Goal: Task Accomplishment & Management: Use online tool/utility

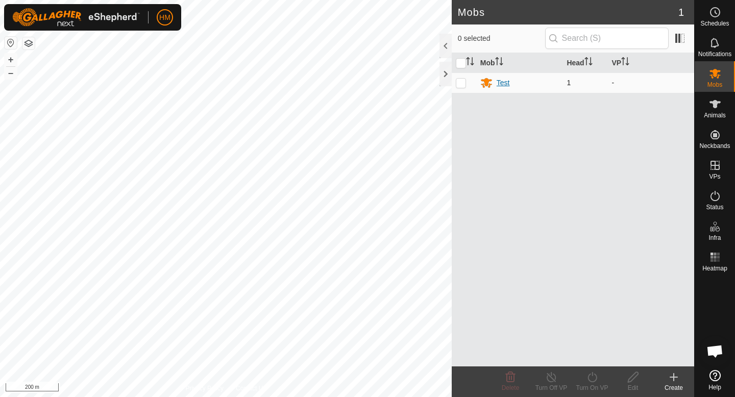
click at [503, 84] on div "Test" at bounding box center [503, 83] width 13 height 11
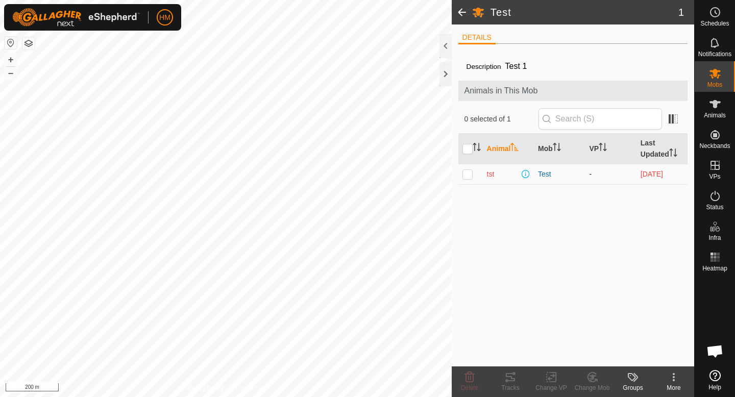
click at [468, 173] on p-checkbox at bounding box center [467, 174] width 10 height 8
checkbox input "true"
click at [551, 380] on icon at bounding box center [551, 377] width 13 height 12
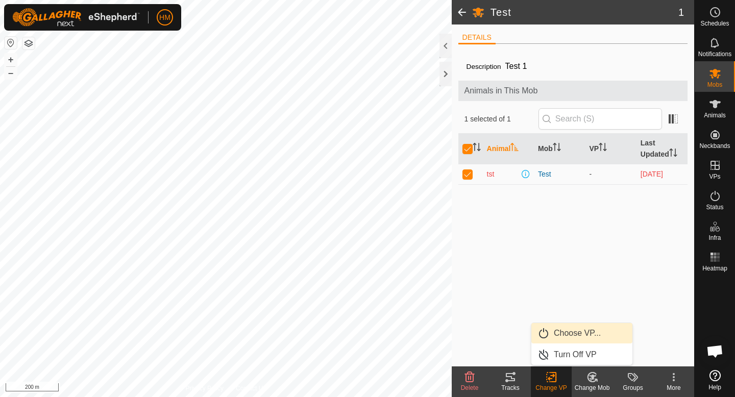
click at [581, 332] on link "Choose VP..." at bounding box center [581, 333] width 101 height 20
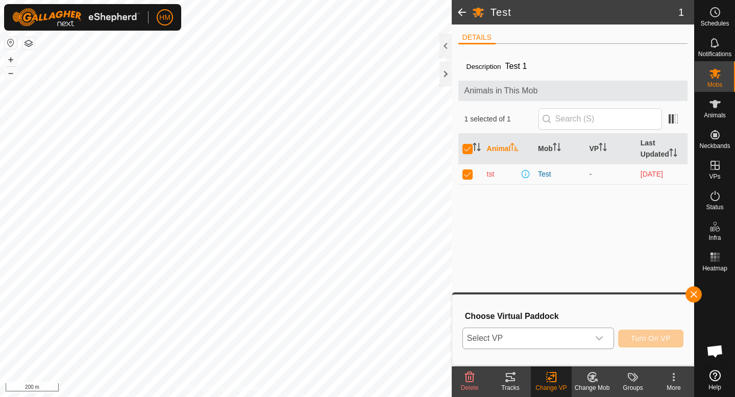
click at [599, 339] on icon "dropdown trigger" at bounding box center [599, 338] width 7 height 4
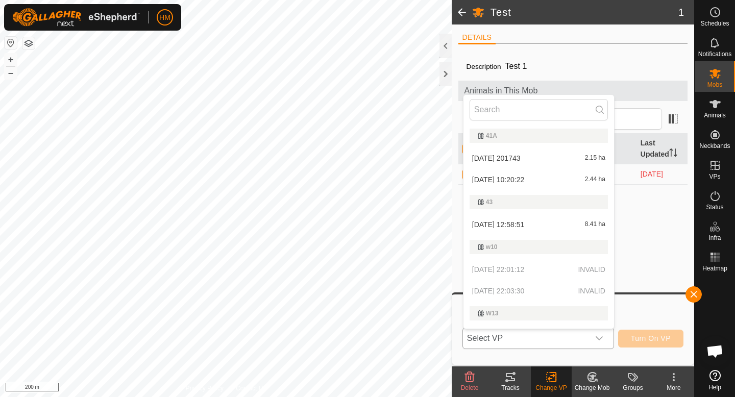
click at [534, 176] on li "[DATE] 10:20:22 2.44 ha" at bounding box center [538, 179] width 151 height 20
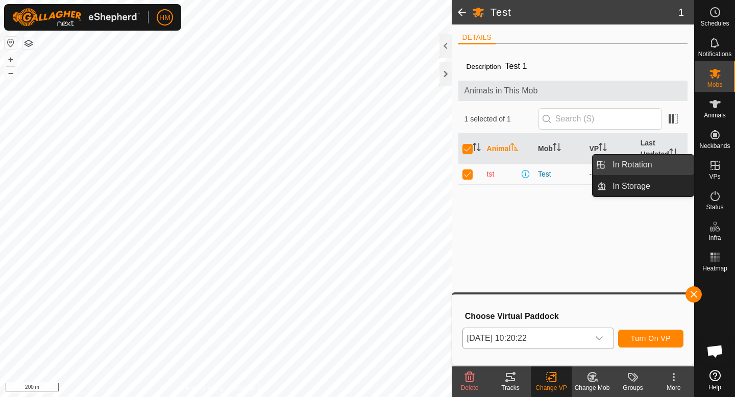
click at [646, 169] on link "In Rotation" at bounding box center [649, 165] width 87 height 20
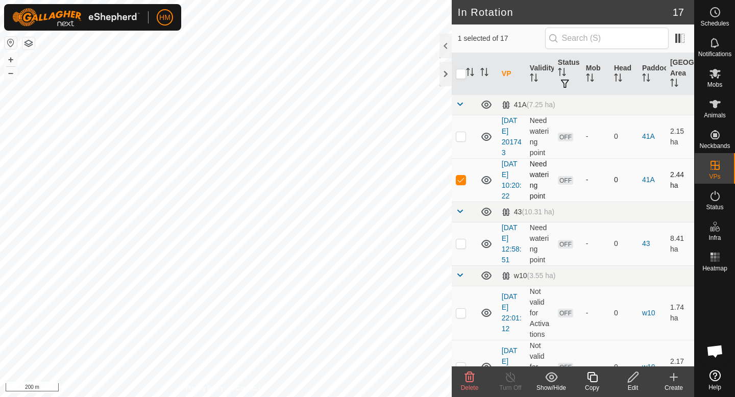
click at [463, 180] on p-checkbox at bounding box center [461, 180] width 10 height 8
checkbox input "false"
click at [673, 377] on icon at bounding box center [673, 377] width 7 height 0
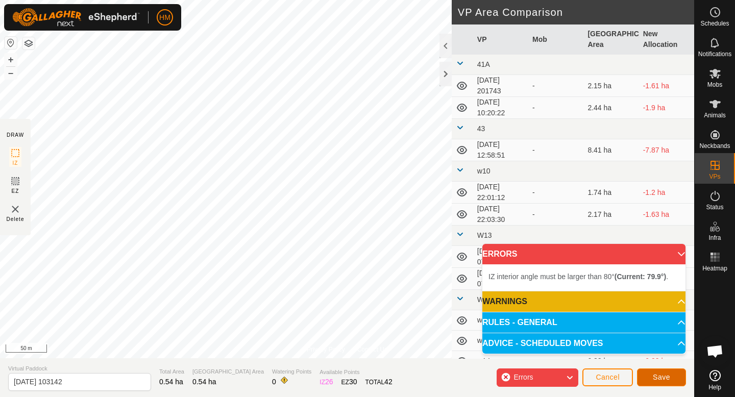
click at [661, 376] on span "Save" at bounding box center [661, 377] width 17 height 8
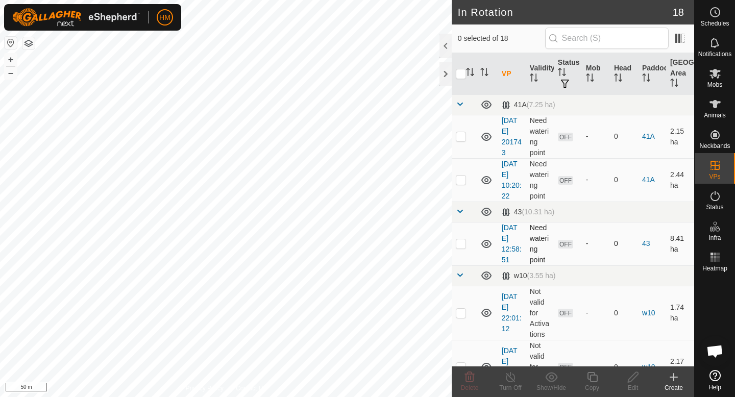
click at [566, 246] on span "OFF" at bounding box center [565, 244] width 15 height 9
click at [457, 248] on td at bounding box center [464, 243] width 25 height 43
click at [461, 246] on p-checkbox at bounding box center [461, 243] width 10 height 8
checkbox input "false"
click at [31, 44] on button "button" at bounding box center [28, 43] width 12 height 12
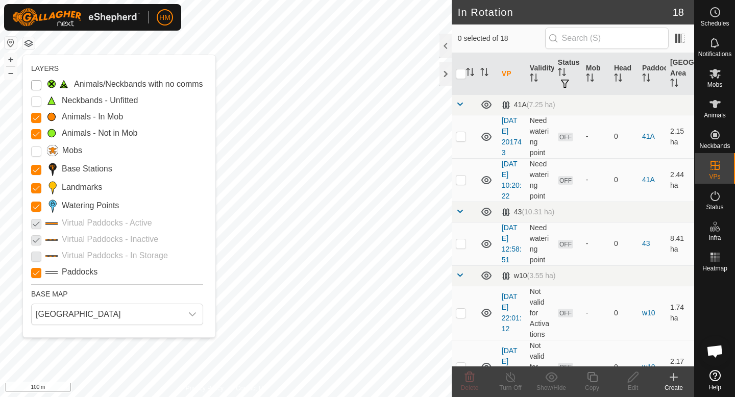
click at [36, 87] on Issue "Animals/Neckbands with no comms" at bounding box center [36, 85] width 10 height 10
click at [36, 99] on Unfitted "Neckbands - Unfitted" at bounding box center [36, 101] width 10 height 10
click at [38, 154] on input "Mobs" at bounding box center [36, 151] width 10 height 10
click at [198, 312] on div "dropdown trigger" at bounding box center [192, 314] width 20 height 20
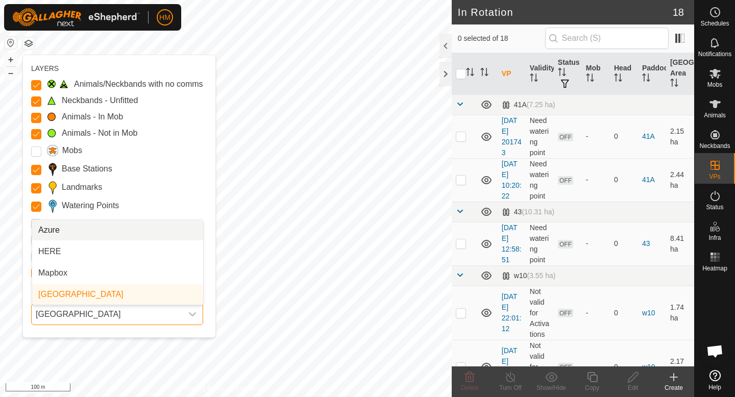
click at [195, 315] on icon "dropdown trigger" at bounding box center [192, 314] width 8 height 8
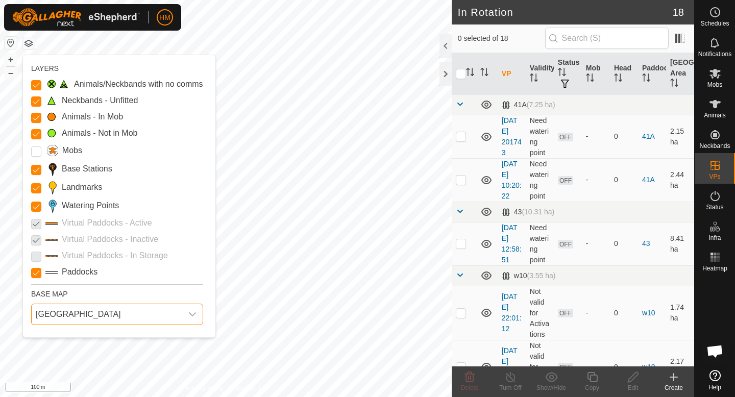
click at [92, 315] on span "[GEOGRAPHIC_DATA]" at bounding box center [107, 314] width 151 height 20
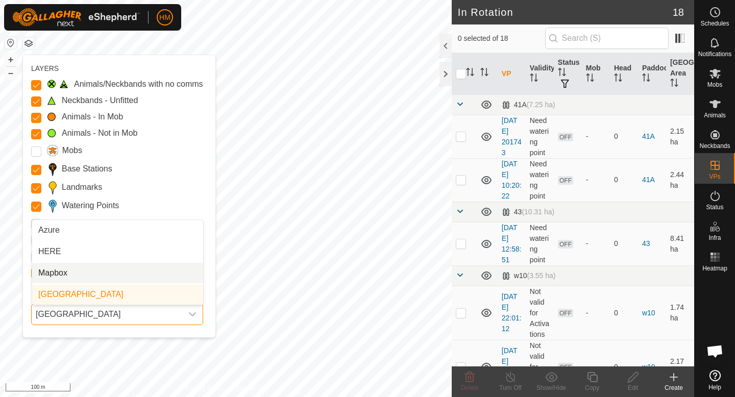
click at [84, 268] on li "Mapbox" at bounding box center [117, 273] width 171 height 20
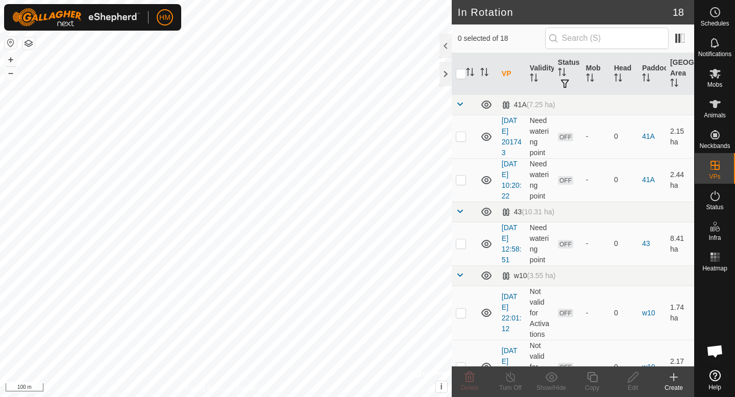
click at [27, 41] on button "button" at bounding box center [28, 43] width 12 height 12
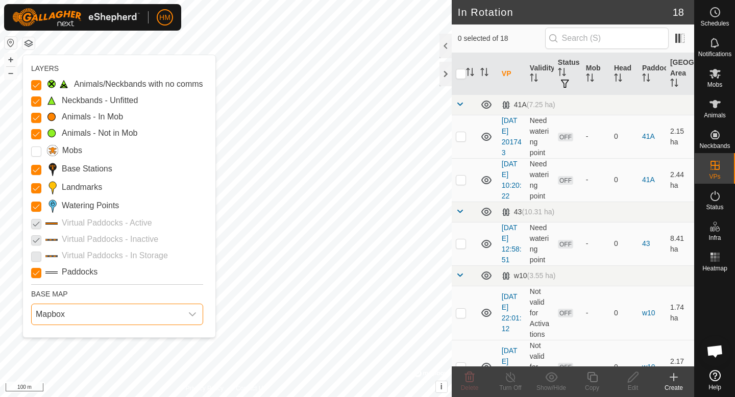
click at [97, 312] on span "Mapbox" at bounding box center [107, 314] width 151 height 20
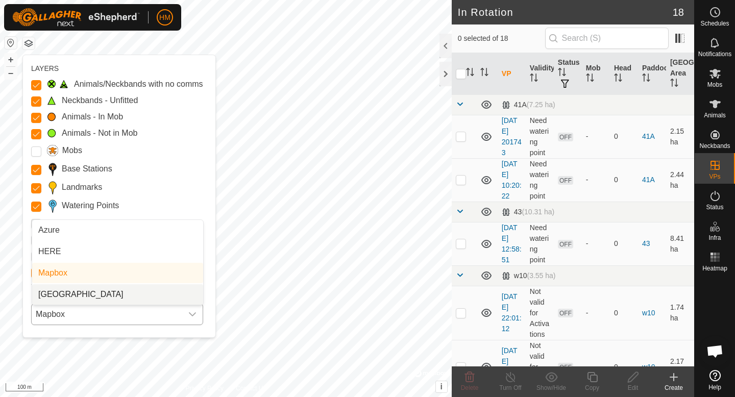
click at [97, 295] on li "[GEOGRAPHIC_DATA]" at bounding box center [117, 294] width 171 height 20
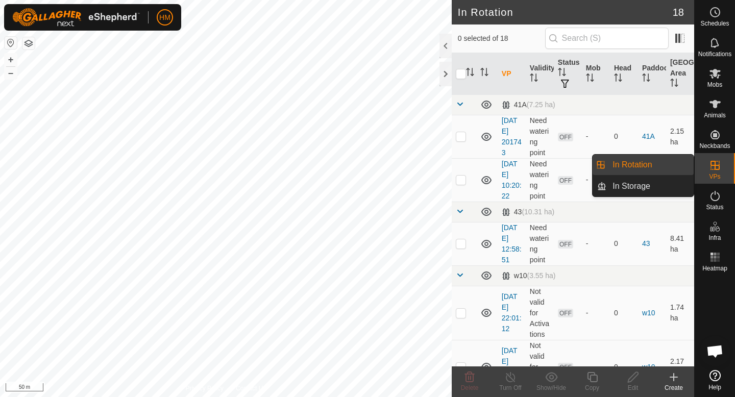
click at [670, 167] on link "In Rotation" at bounding box center [649, 165] width 87 height 20
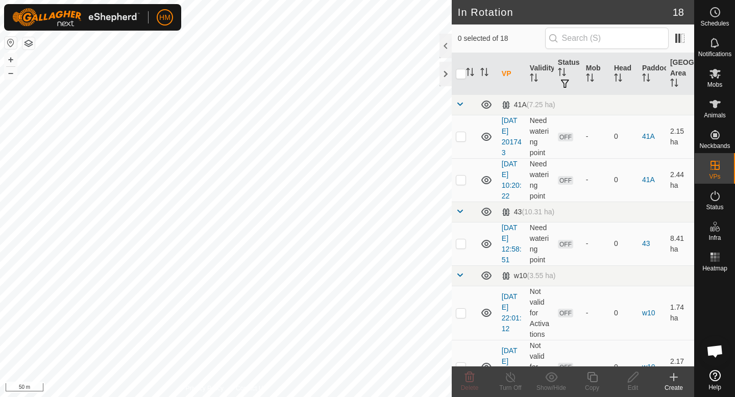
click at [675, 382] on icon at bounding box center [674, 377] width 12 height 12
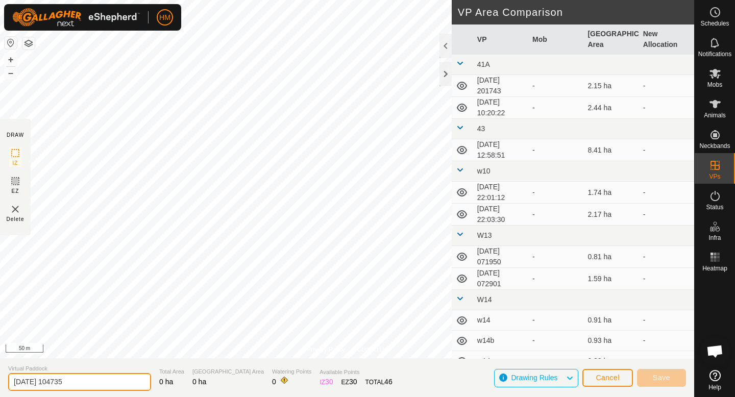
click at [94, 384] on input "[DATE] 104735" at bounding box center [79, 382] width 143 height 18
type input "2"
type input "paddock 1"
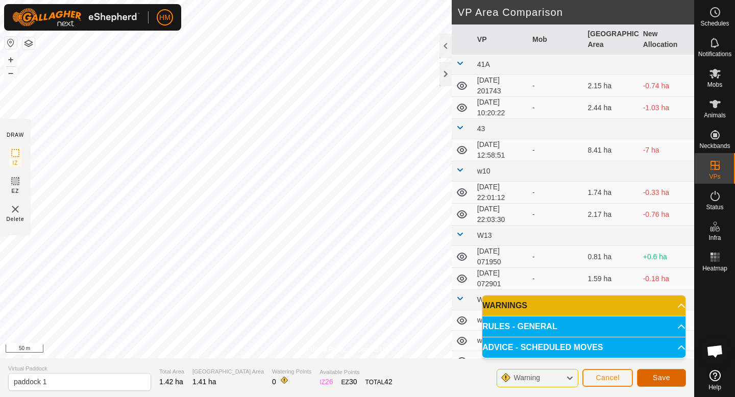
click at [661, 373] on button "Save" at bounding box center [661, 378] width 49 height 18
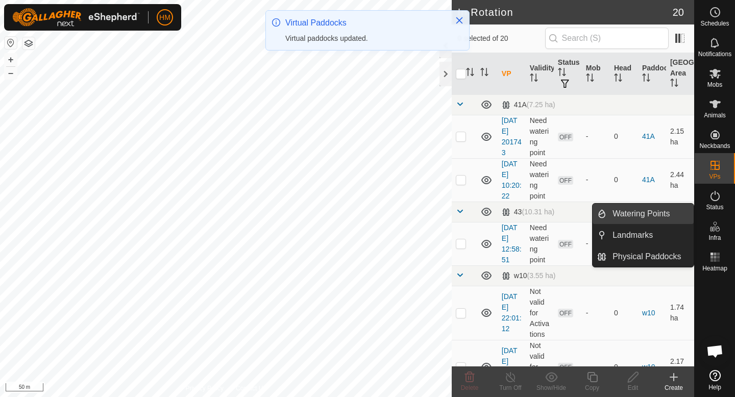
click at [654, 219] on link "Watering Points" at bounding box center [649, 214] width 87 height 20
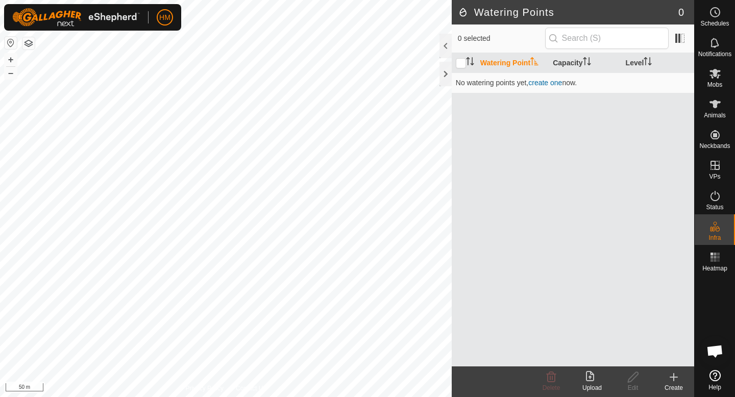
click at [674, 381] on icon at bounding box center [674, 377] width 0 height 7
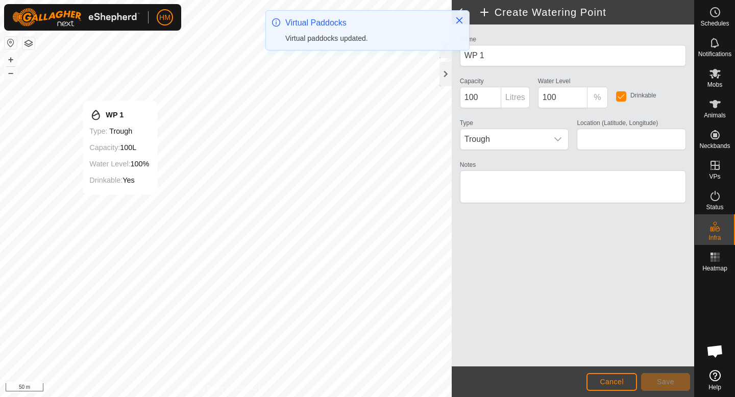
type input "-45.554969, 167.931304"
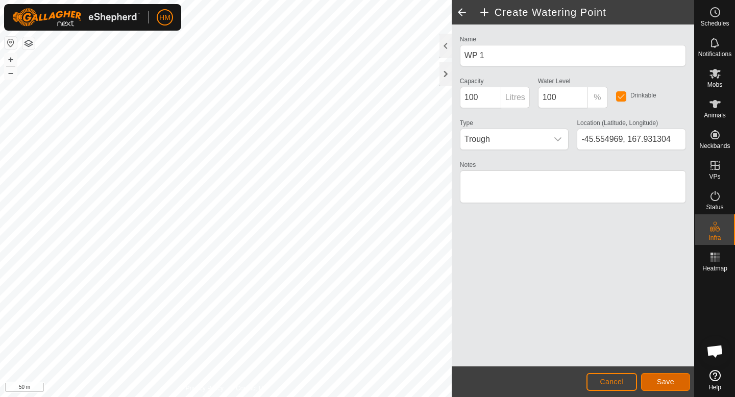
click at [678, 383] on button "Save" at bounding box center [665, 382] width 49 height 18
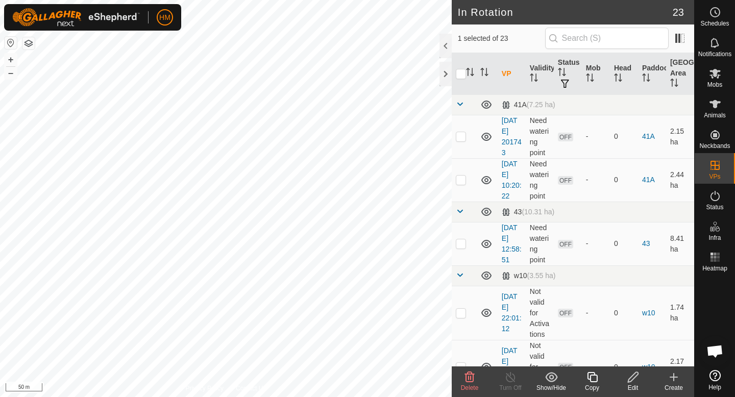
click at [677, 383] on div "Create" at bounding box center [673, 387] width 41 height 9
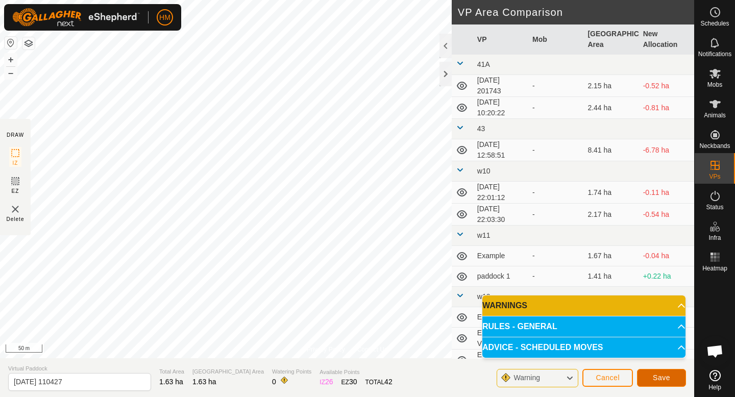
click at [676, 376] on button "Save" at bounding box center [661, 378] width 49 height 18
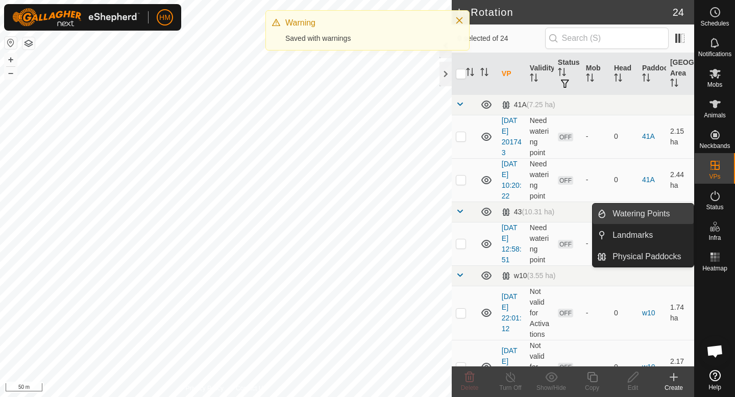
click at [627, 213] on link "Watering Points" at bounding box center [649, 214] width 87 height 20
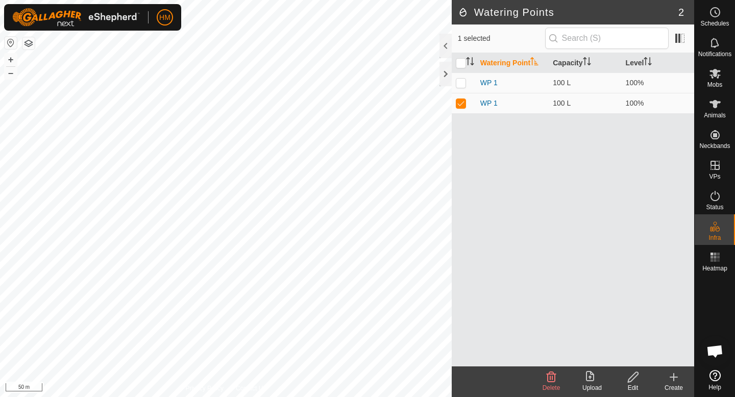
click at [671, 383] on div "Create" at bounding box center [673, 387] width 41 height 9
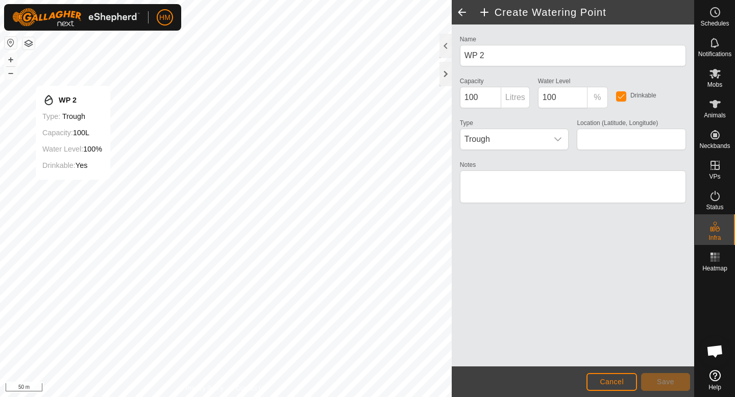
type input "-45.550509, 167.922874"
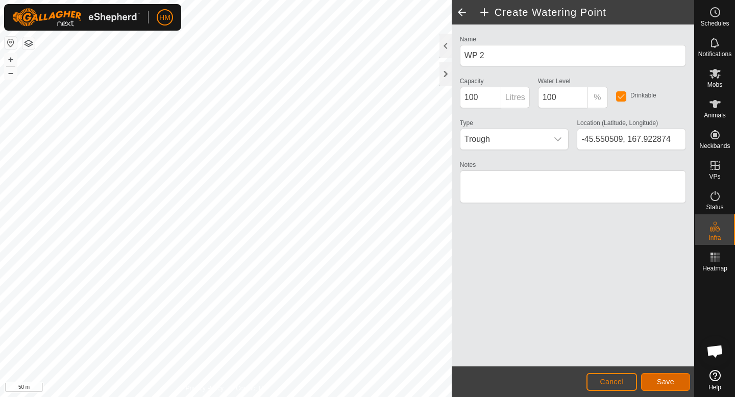
click at [677, 378] on button "Save" at bounding box center [665, 382] width 49 height 18
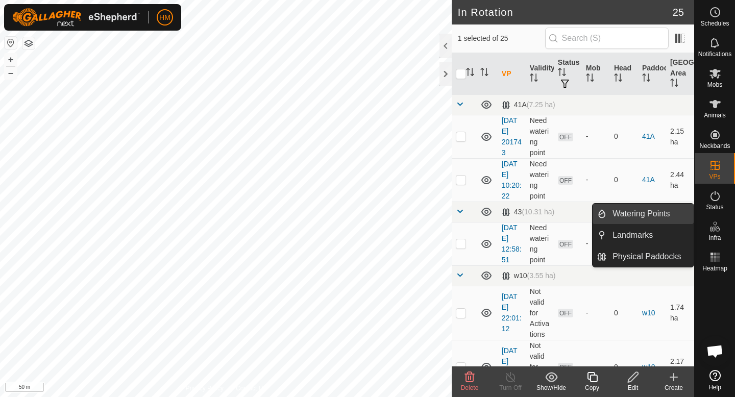
click at [668, 221] on link "Watering Points" at bounding box center [649, 214] width 87 height 20
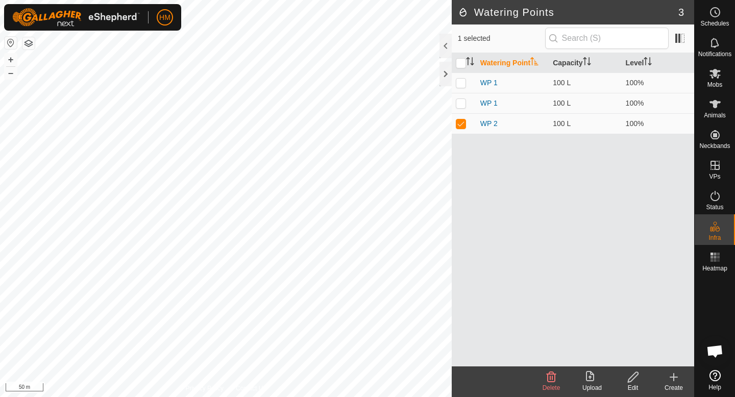
click at [677, 380] on icon at bounding box center [674, 377] width 12 height 12
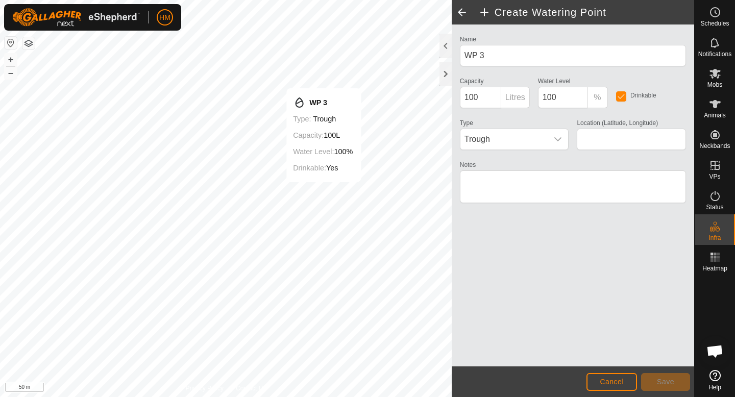
type input "-45.550563, 167.925307"
click at [670, 383] on span "Save" at bounding box center [665, 382] width 17 height 8
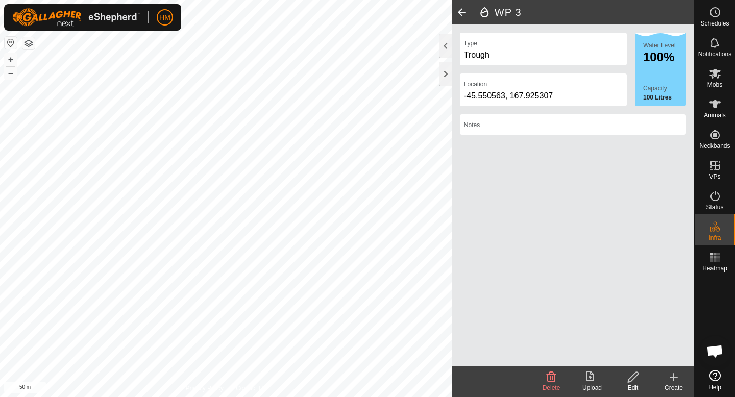
click at [463, 10] on span at bounding box center [462, 12] width 20 height 25
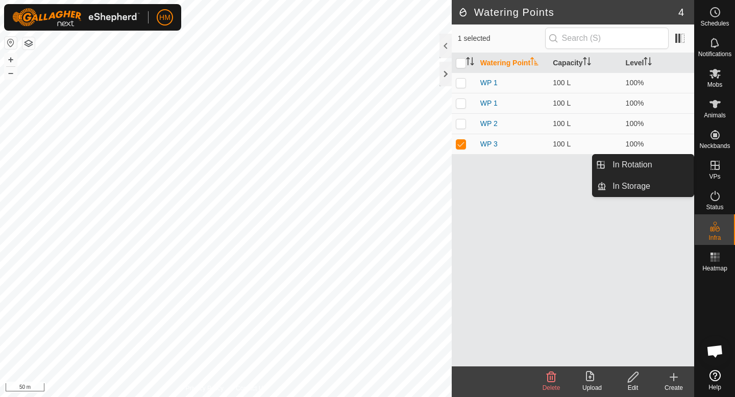
click at [722, 175] on div "VPs" at bounding box center [715, 168] width 40 height 31
click at [715, 203] on es-activation-svg-icon at bounding box center [715, 196] width 18 height 16
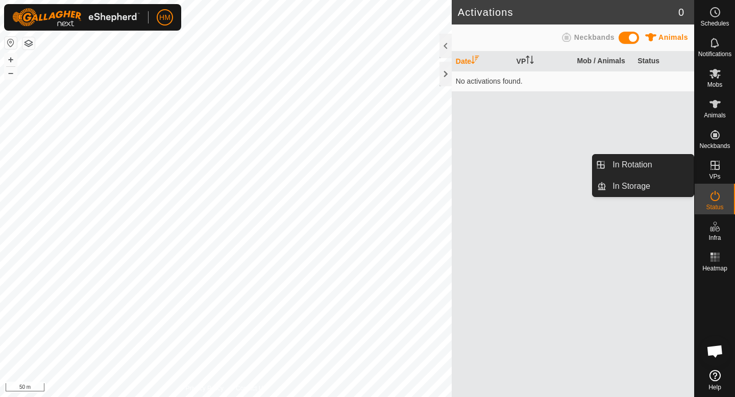
click at [715, 174] on span "VPs" at bounding box center [714, 177] width 11 height 6
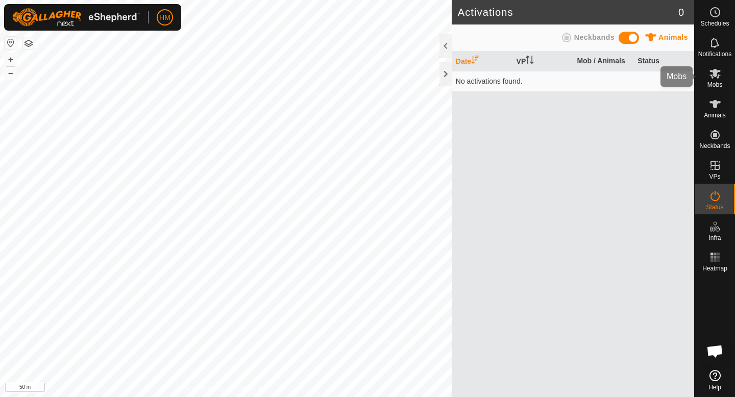
click at [721, 74] on es-mob-svg-icon at bounding box center [715, 73] width 18 height 16
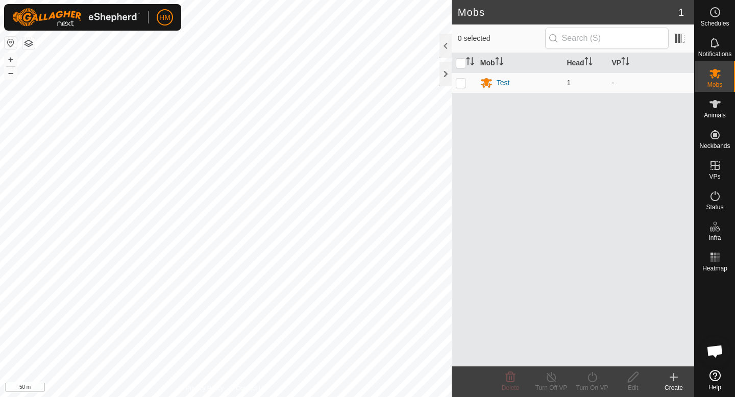
click at [460, 83] on p-checkbox at bounding box center [461, 83] width 10 height 8
checkbox input "true"
click at [594, 377] on icon at bounding box center [592, 377] width 13 height 12
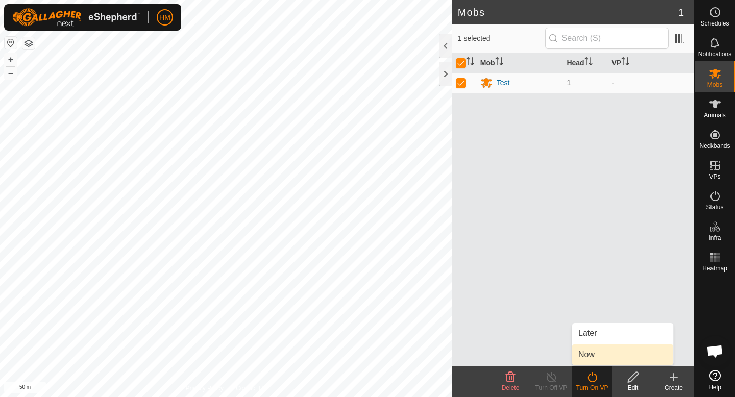
click at [597, 351] on link "Now" at bounding box center [622, 355] width 101 height 20
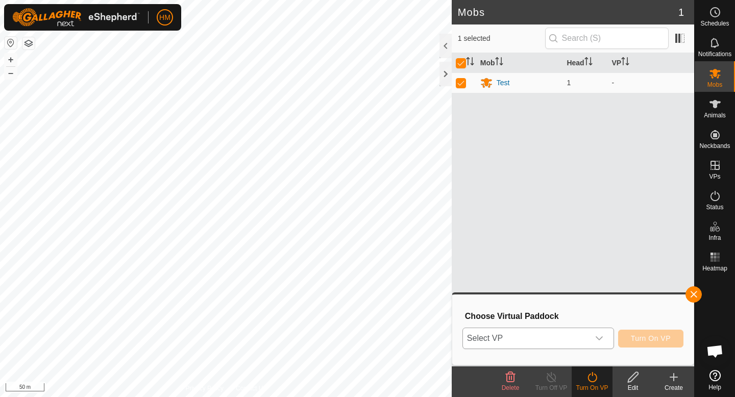
click at [601, 338] on icon "dropdown trigger" at bounding box center [599, 338] width 7 height 4
click at [605, 335] on div "dropdown trigger" at bounding box center [599, 338] width 20 height 20
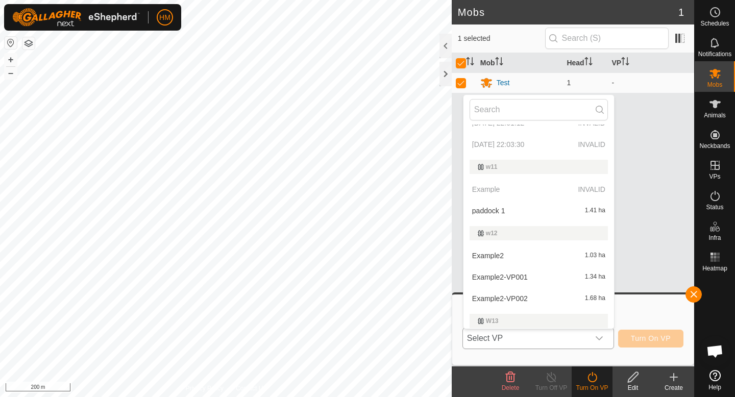
scroll to position [200, 0]
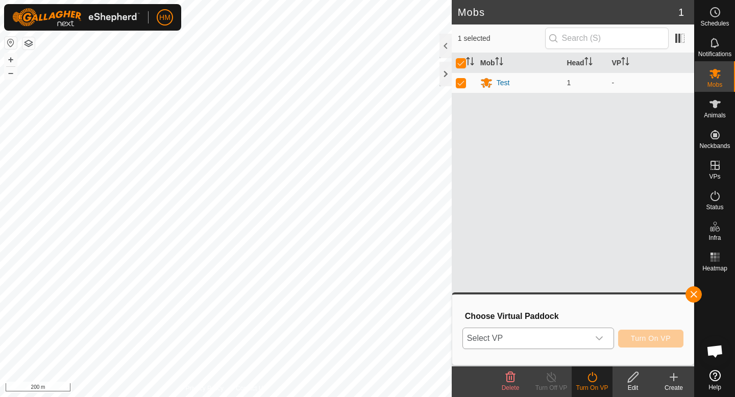
click at [604, 336] on div "dropdown trigger" at bounding box center [599, 338] width 20 height 20
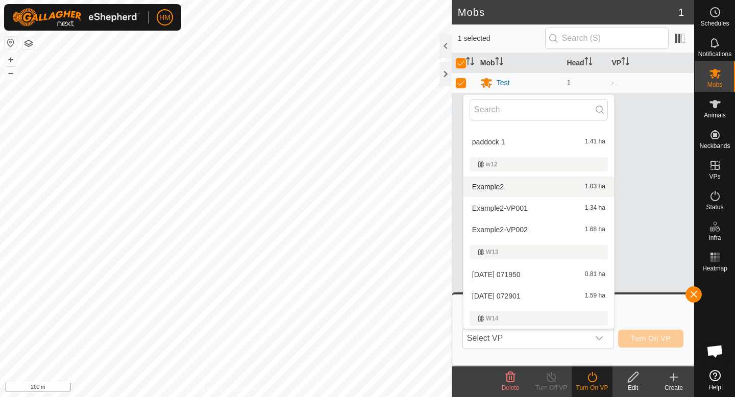
scroll to position [227, 0]
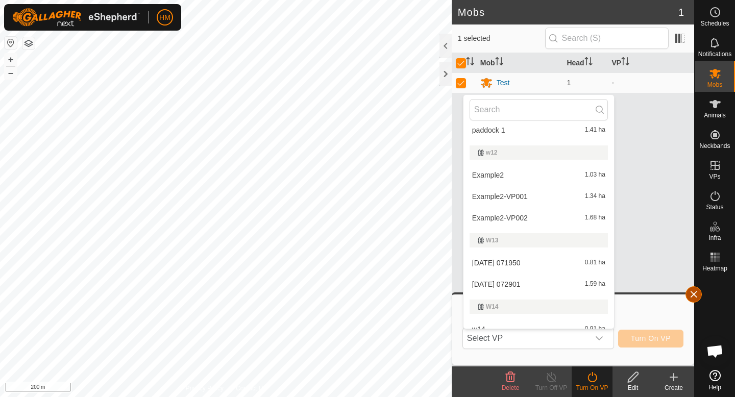
click at [696, 299] on button "button" at bounding box center [694, 294] width 16 height 16
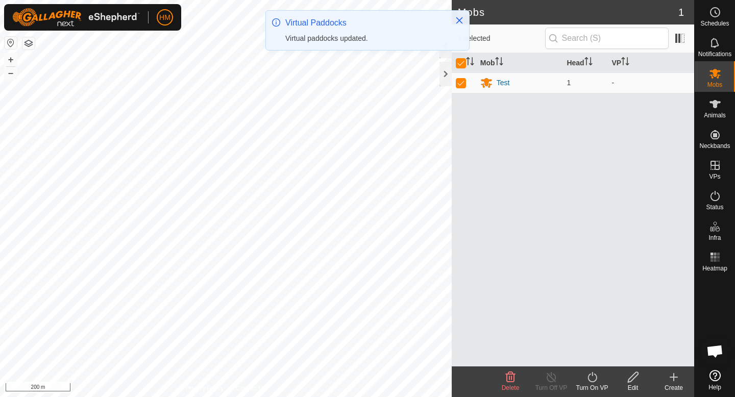
click at [720, 356] on span "Open chat" at bounding box center [714, 352] width 17 height 14
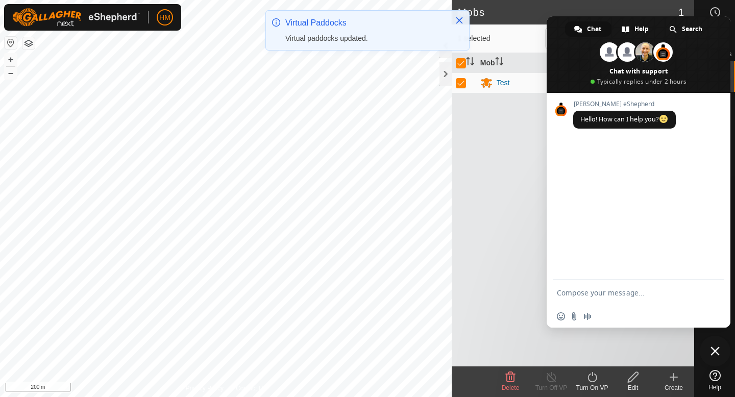
scroll to position [0, 0]
